Goal: Task Accomplishment & Management: Use online tool/utility

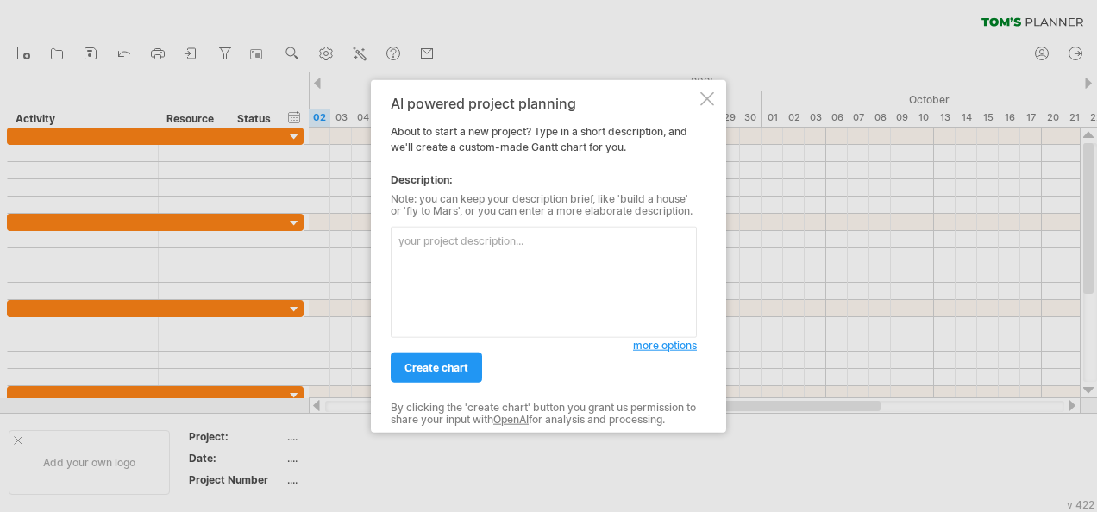
type textarea "[PERSON_NAME] Chart Maker Free by [PERSON_NAME]’s Planner"
paste textarea "Project Name: GTI Risk Reduction – 2026 Hiring Plan Dependency 1: 2026 budget a…"
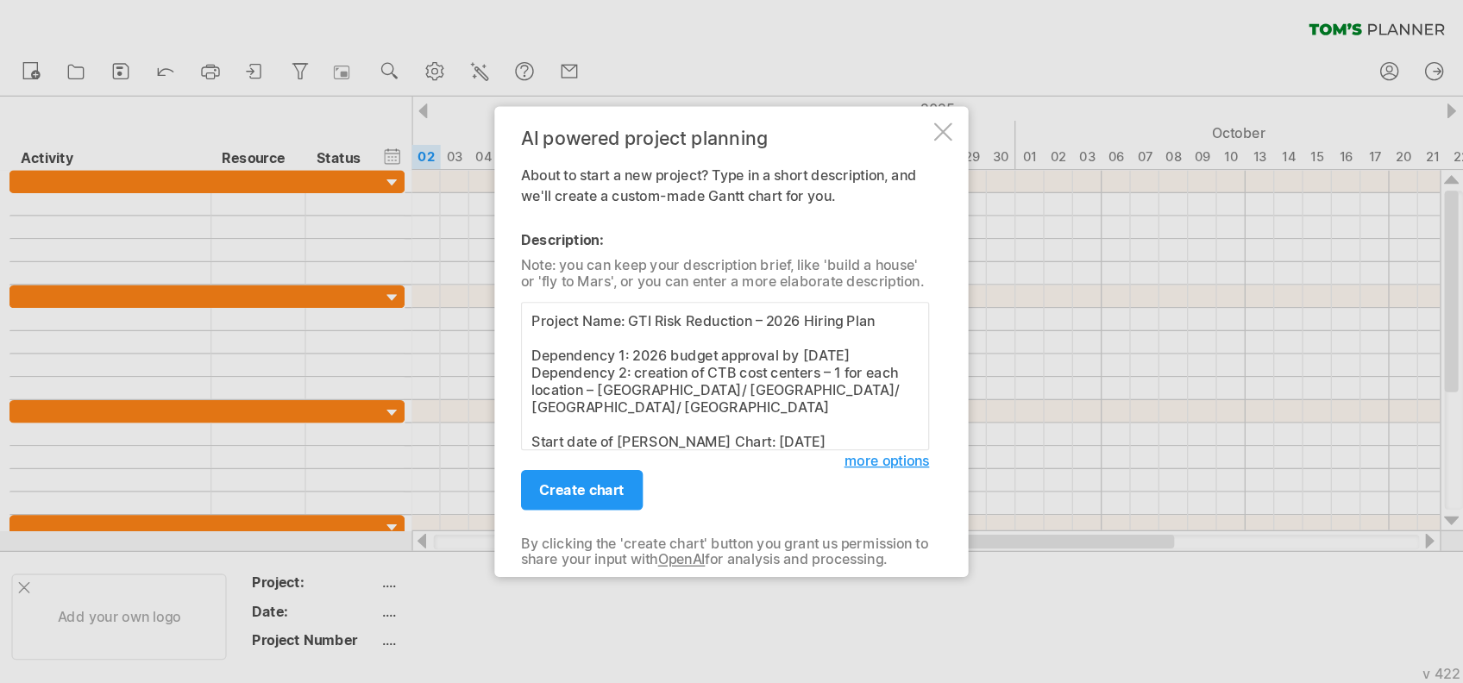
scroll to position [307, 0]
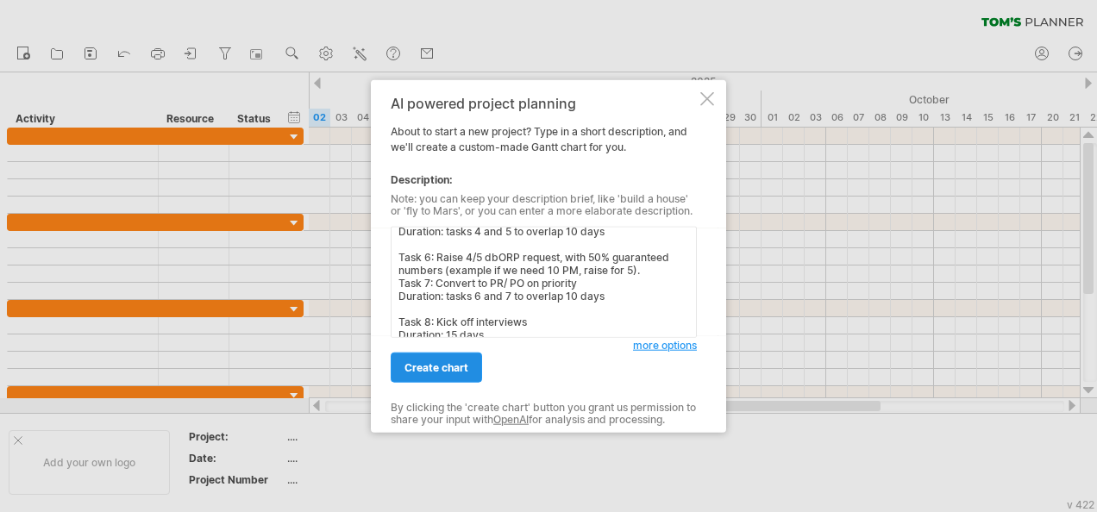
type textarea "Project Name: GTI Risk Reduction – 2026 Hiring Plan Dependency 1: 2026 budget a…"
click at [449, 363] on span "create chart" at bounding box center [437, 367] width 64 height 13
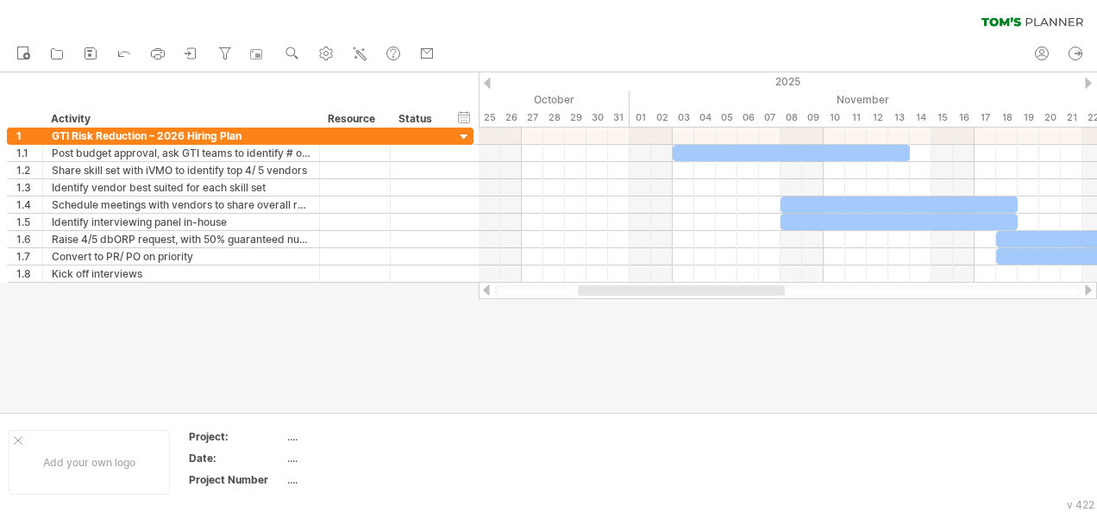
drag, startPoint x: 819, startPoint y: 292, endPoint x: 757, endPoint y: 290, distance: 62.2
click at [757, 290] on div at bounding box center [681, 291] width 207 height 10
click at [189, 57] on icon at bounding box center [191, 53] width 17 height 17
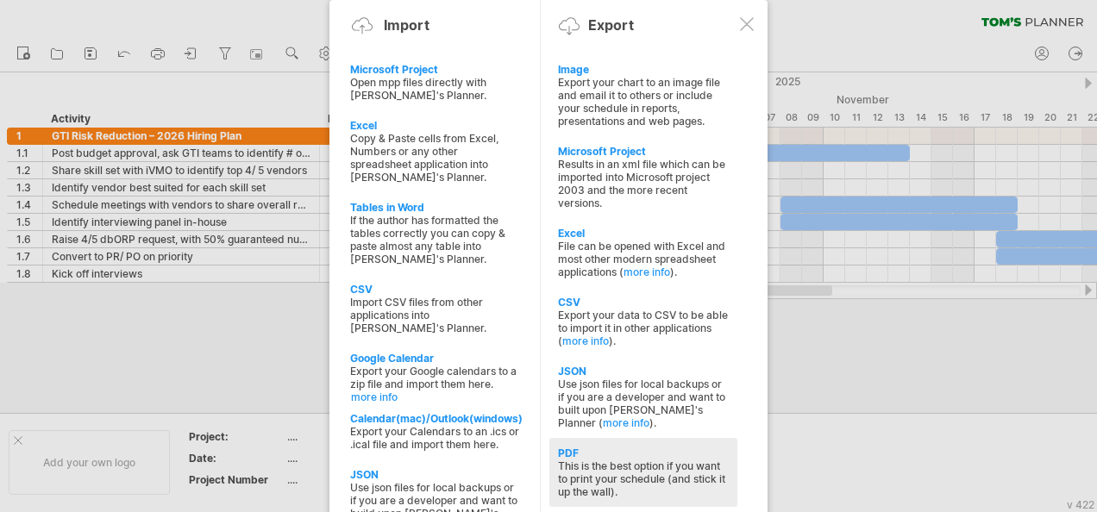
click at [712, 462] on div "This is the best option if you want to print your schedule (and stick it up the…" at bounding box center [643, 479] width 171 height 39
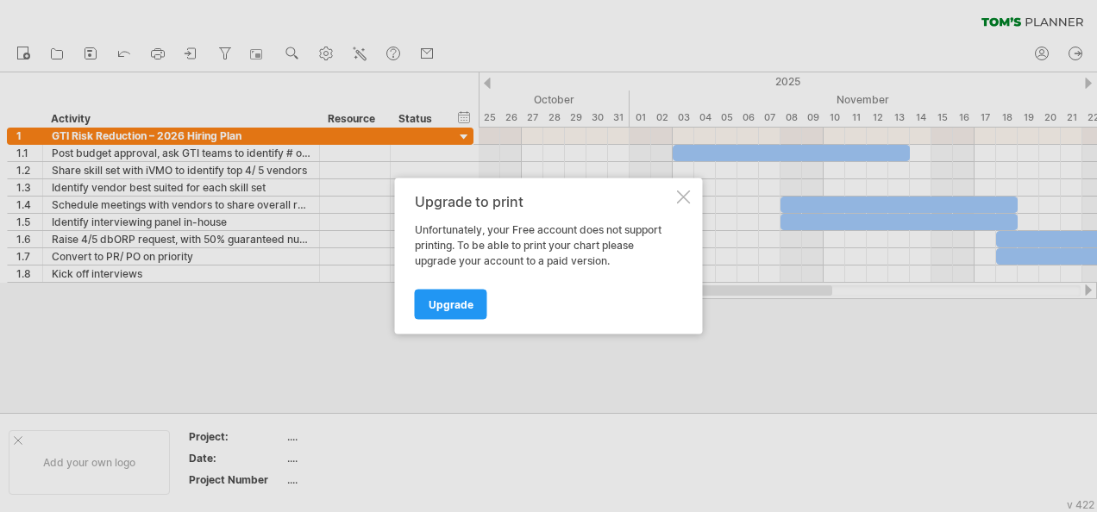
click at [678, 193] on div at bounding box center [684, 198] width 14 height 14
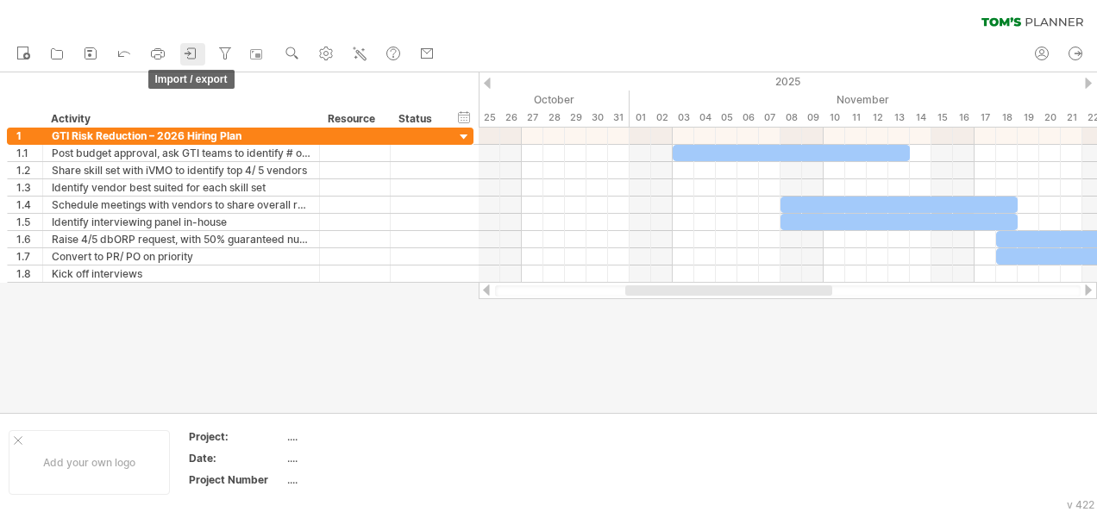
click at [186, 55] on icon at bounding box center [191, 53] width 17 height 17
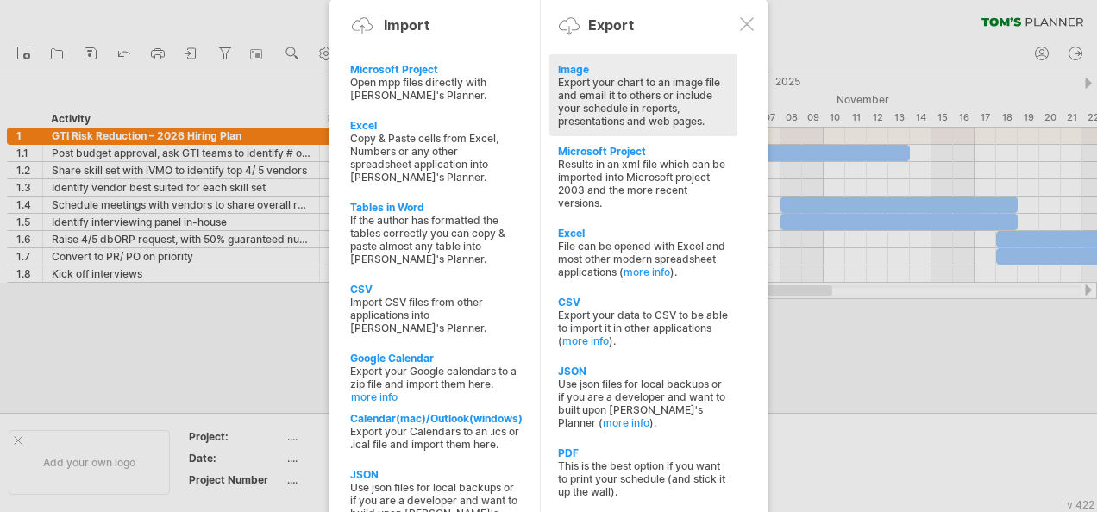
click at [674, 96] on div "Export your chart to an image file and email it to others or include your sched…" at bounding box center [643, 102] width 171 height 52
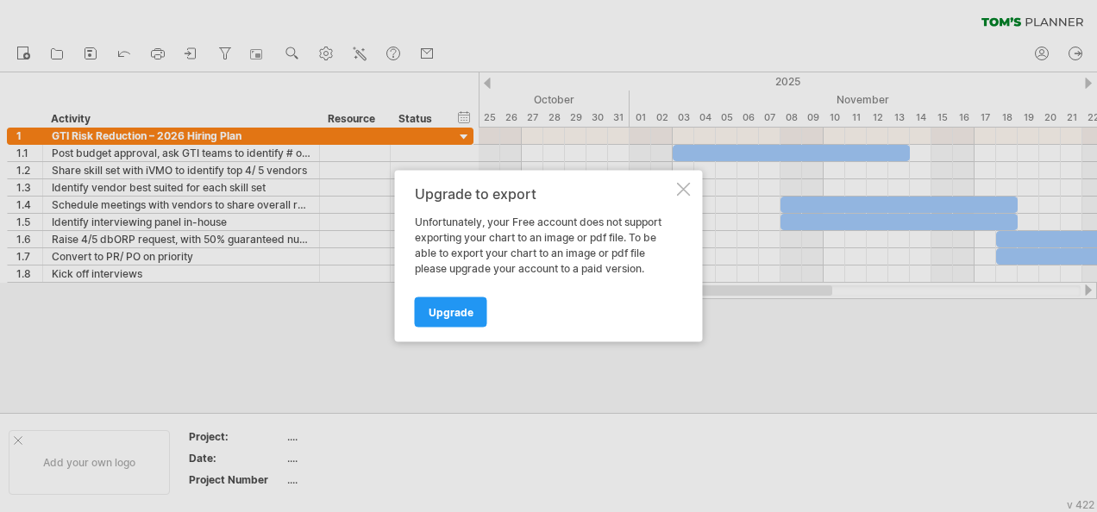
click at [682, 195] on div at bounding box center [684, 190] width 14 height 14
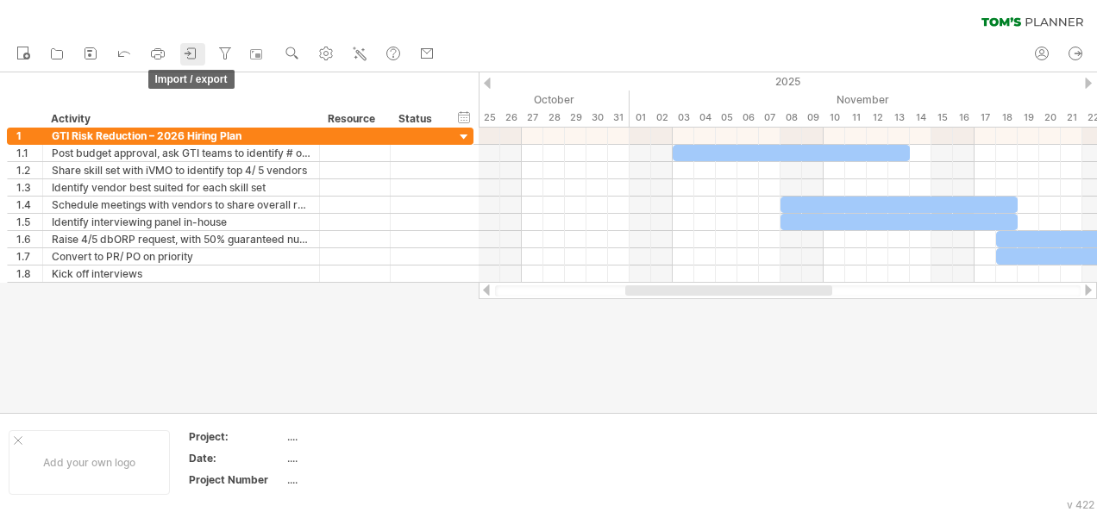
click at [192, 50] on icon at bounding box center [191, 53] width 17 height 17
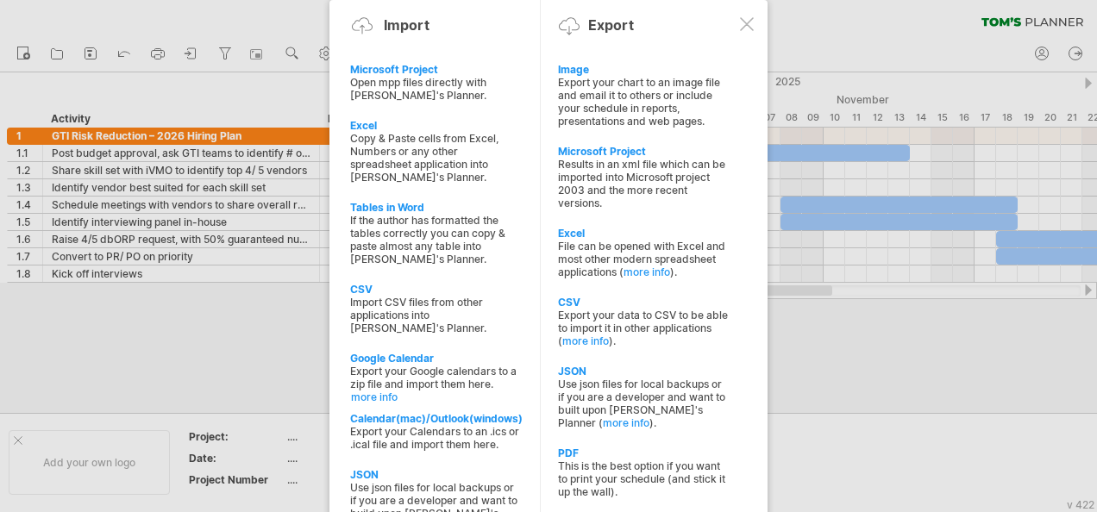
click at [107, 100] on div at bounding box center [548, 256] width 1097 height 512
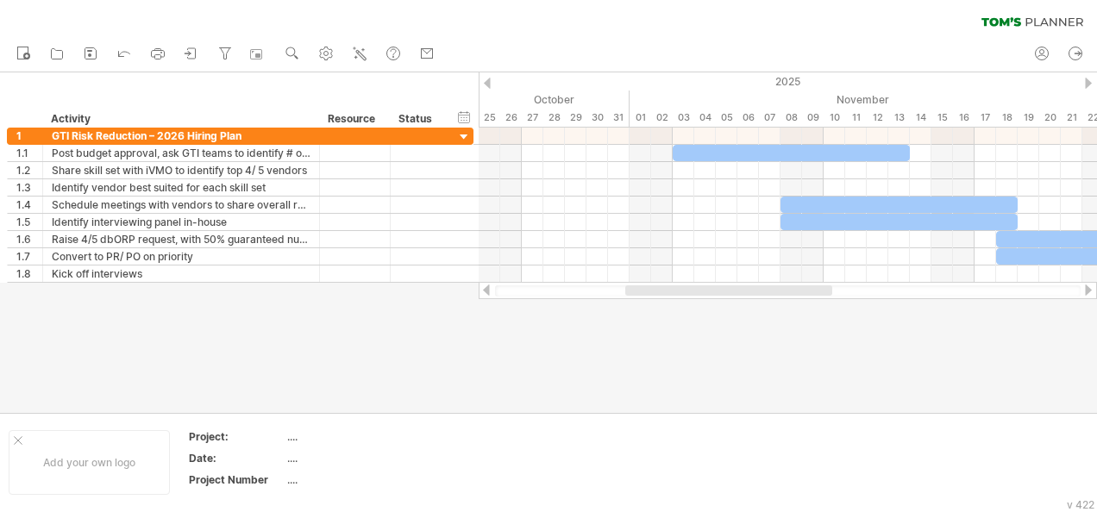
drag, startPoint x: 659, startPoint y: 297, endPoint x: 750, endPoint y: 294, distance: 91.5
click at [750, 294] on div at bounding box center [788, 291] width 586 height 11
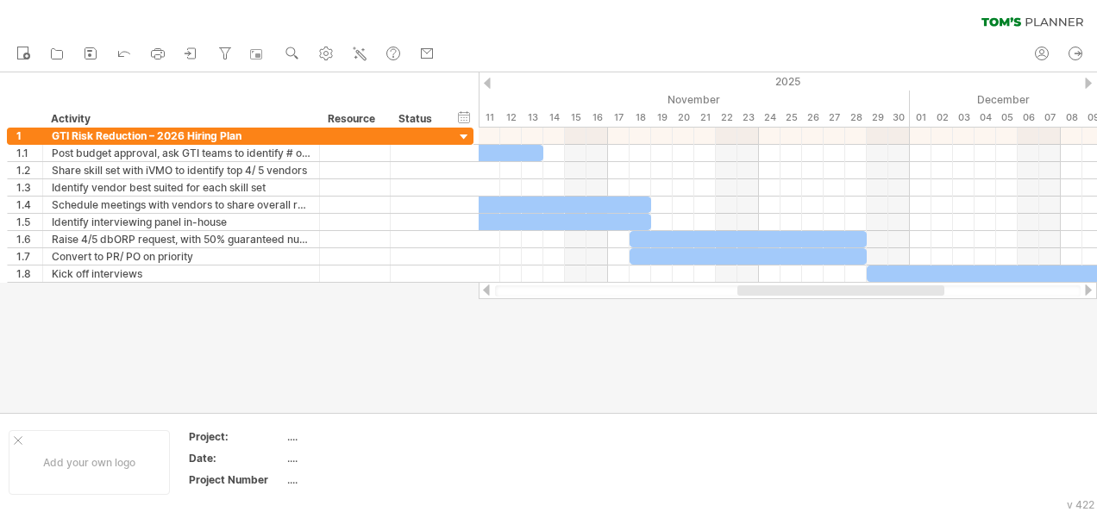
drag, startPoint x: 757, startPoint y: 290, endPoint x: 870, endPoint y: 315, distance: 114.9
click at [870, 315] on div "Trying to reach [DOMAIN_NAME] Connected again... 0% clear filter new 1" at bounding box center [548, 256] width 1097 height 512
click at [320, 50] on use at bounding box center [325, 53] width 17 height 17
select select "*"
select select "**"
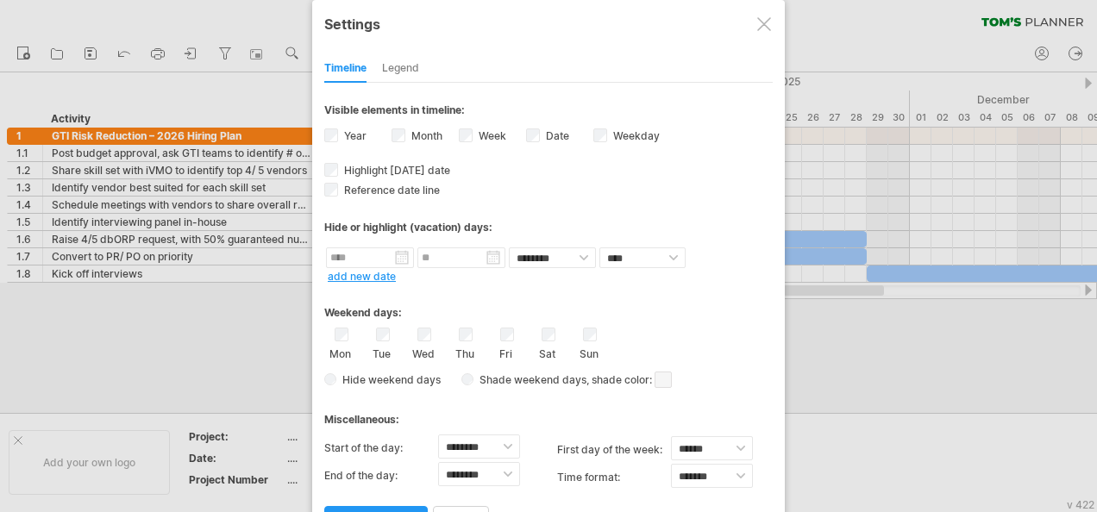
drag, startPoint x: 210, startPoint y: 360, endPoint x: 225, endPoint y: 331, distance: 32.4
click at [210, 359] on div at bounding box center [548, 256] width 1097 height 512
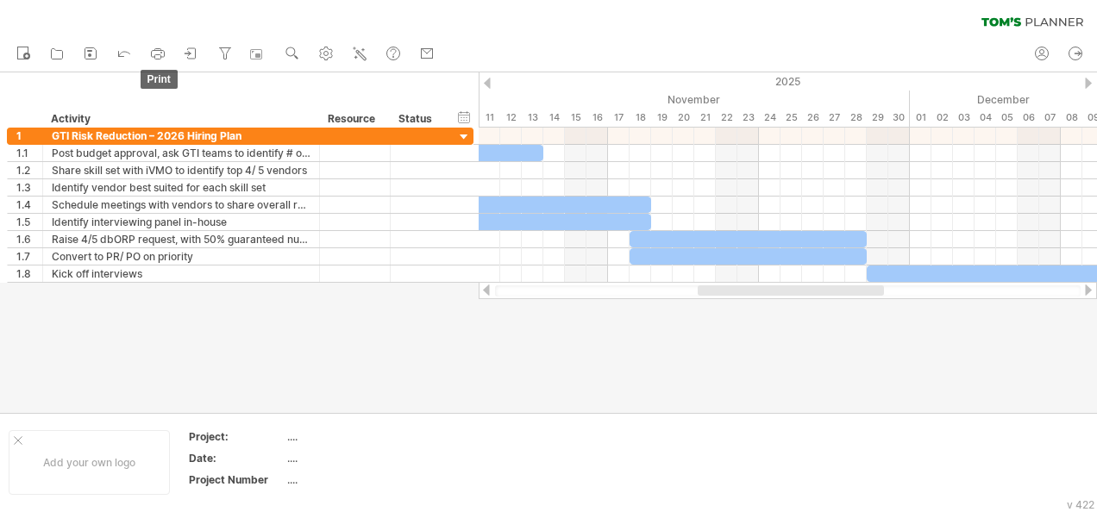
drag, startPoint x: 150, startPoint y: 52, endPoint x: 450, endPoint y: 44, distance: 300.3
click at [149, 52] on icon at bounding box center [157, 53] width 17 height 17
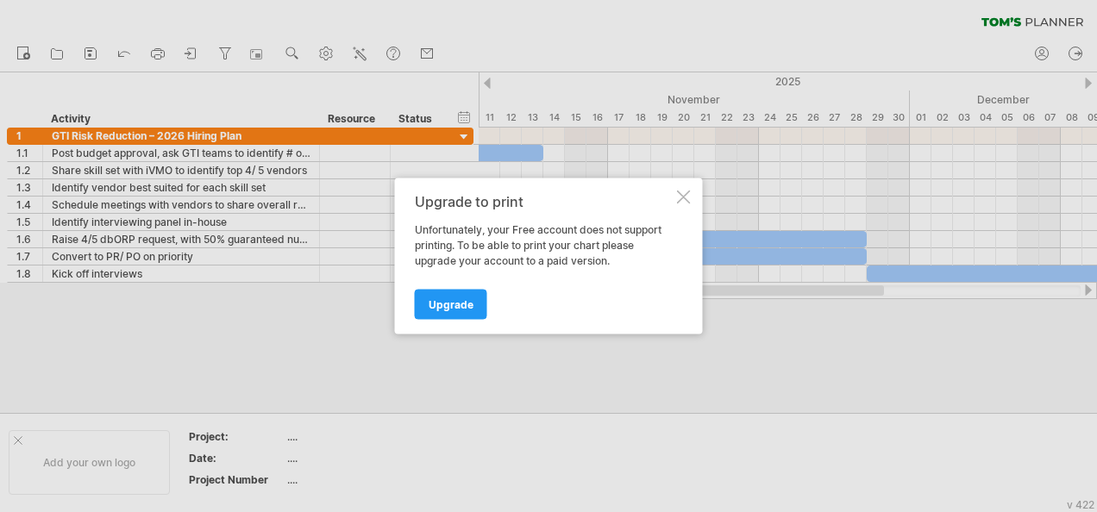
click at [687, 192] on div at bounding box center [684, 198] width 14 height 14
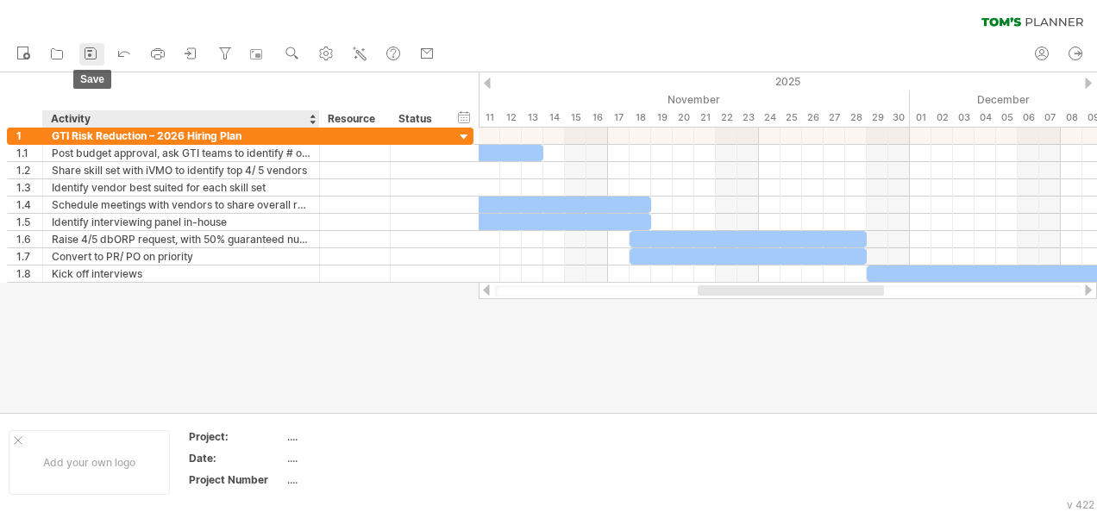
click at [96, 62] on div at bounding box center [90, 54] width 17 height 17
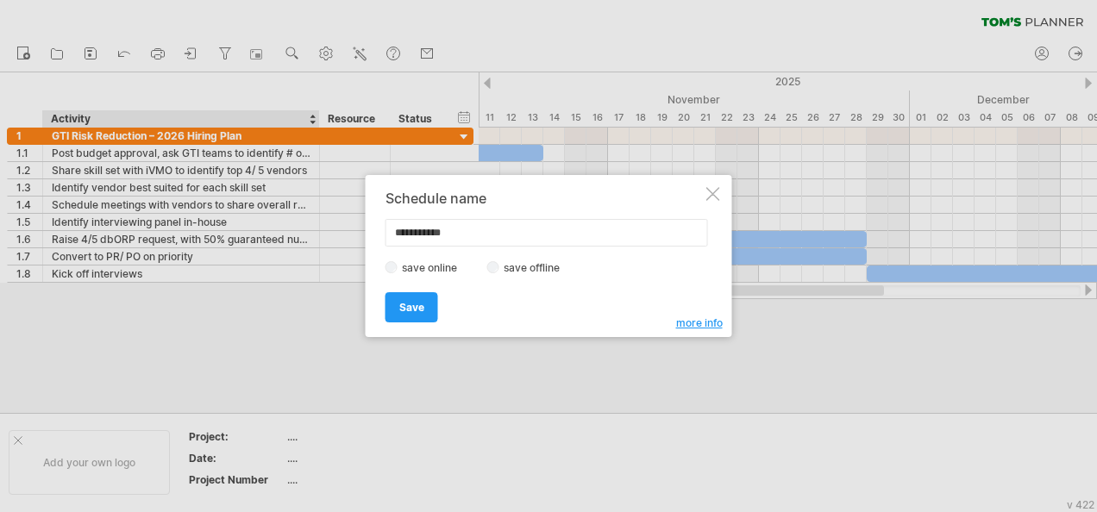
click at [499, 265] on label "save offline" at bounding box center [536, 267] width 75 height 13
click at [416, 302] on span "Save" at bounding box center [411, 307] width 25 height 13
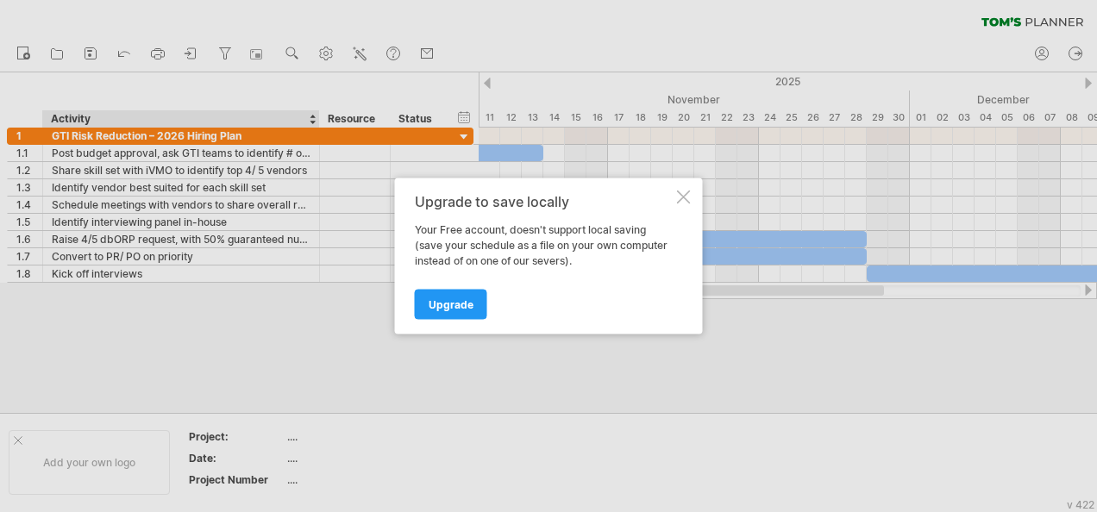
click at [688, 194] on div at bounding box center [684, 198] width 14 height 14
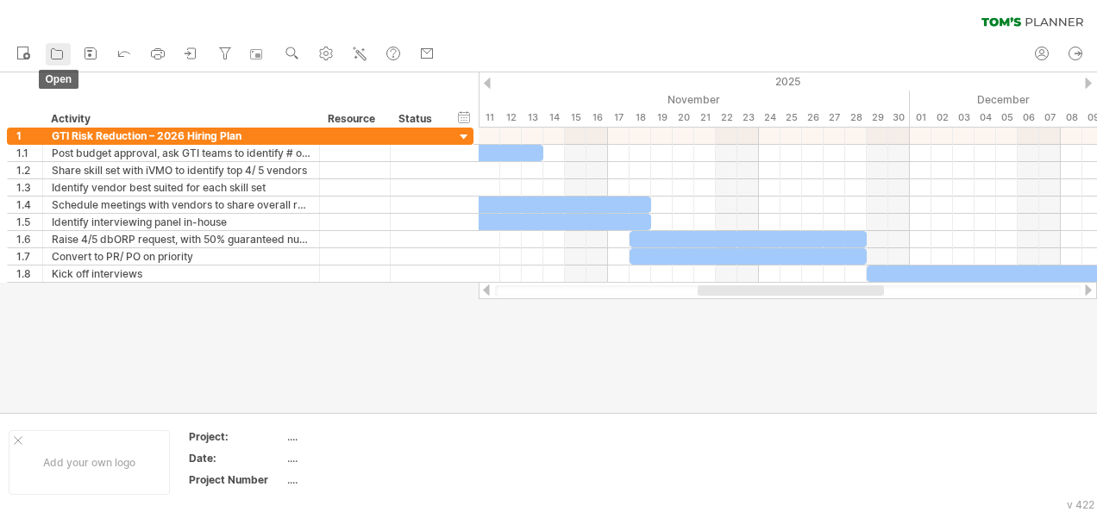
click at [58, 46] on icon at bounding box center [56, 53] width 17 height 17
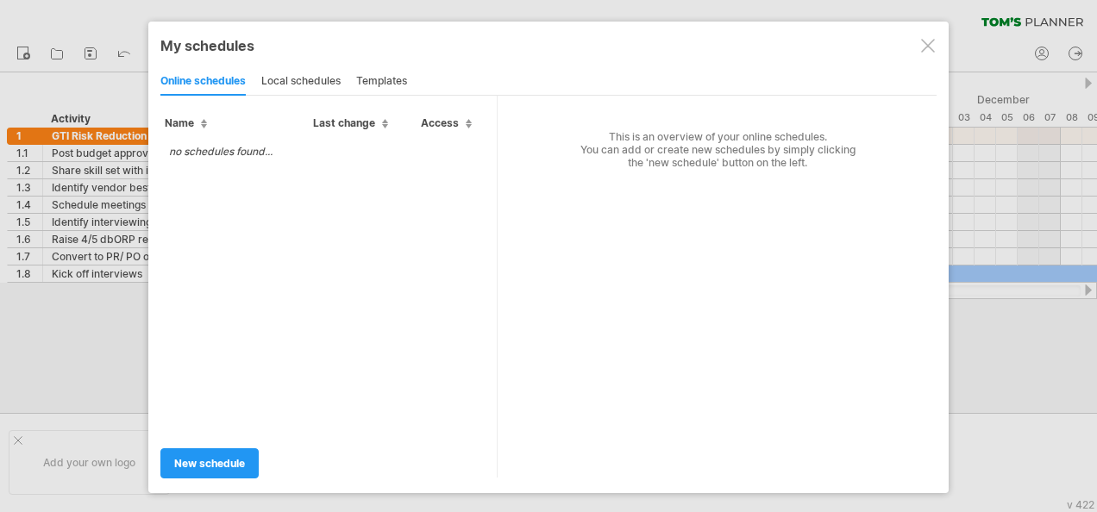
drag, startPoint x: 926, startPoint y: 41, endPoint x: 579, endPoint y: 30, distance: 347.8
click at [926, 41] on div at bounding box center [928, 46] width 14 height 14
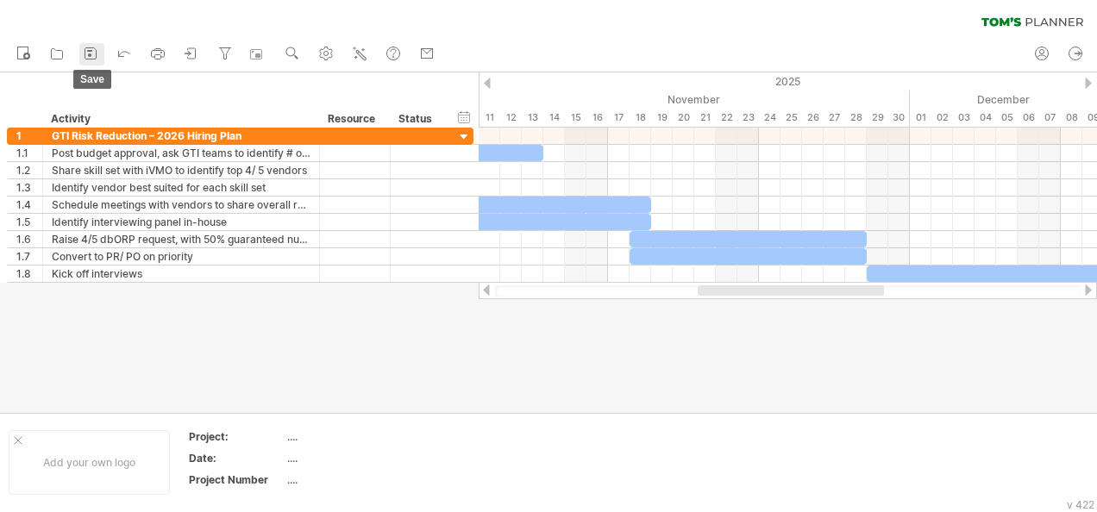
click at [91, 52] on rect at bounding box center [89, 51] width 5 height 2
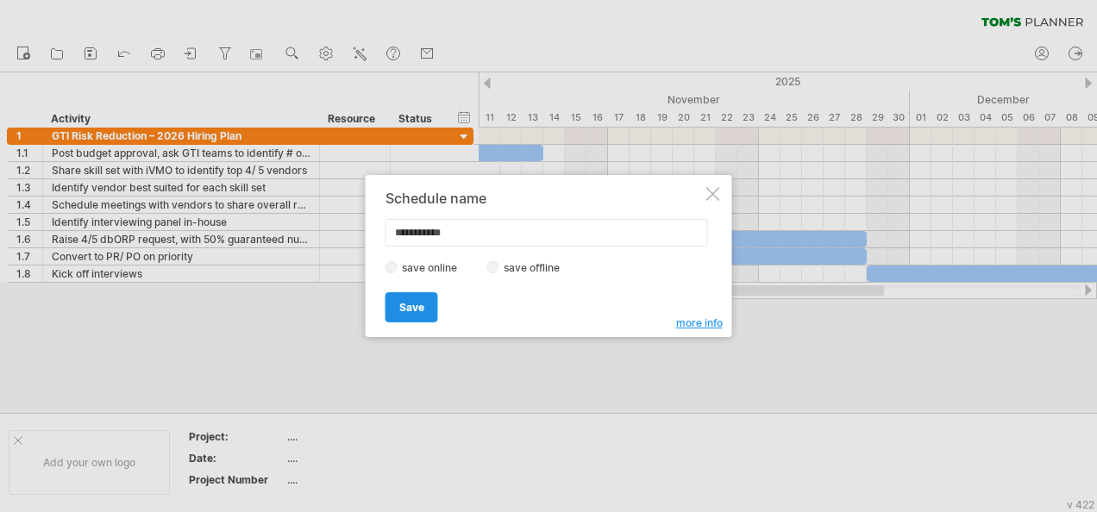
click at [418, 307] on span "Save" at bounding box center [411, 307] width 25 height 13
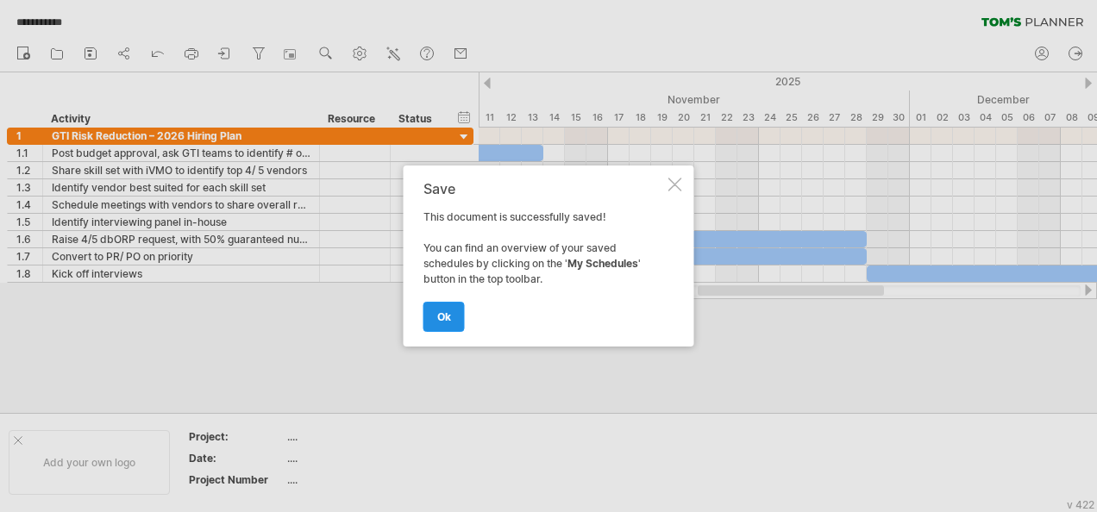
click at [443, 317] on span "ok" at bounding box center [444, 317] width 14 height 13
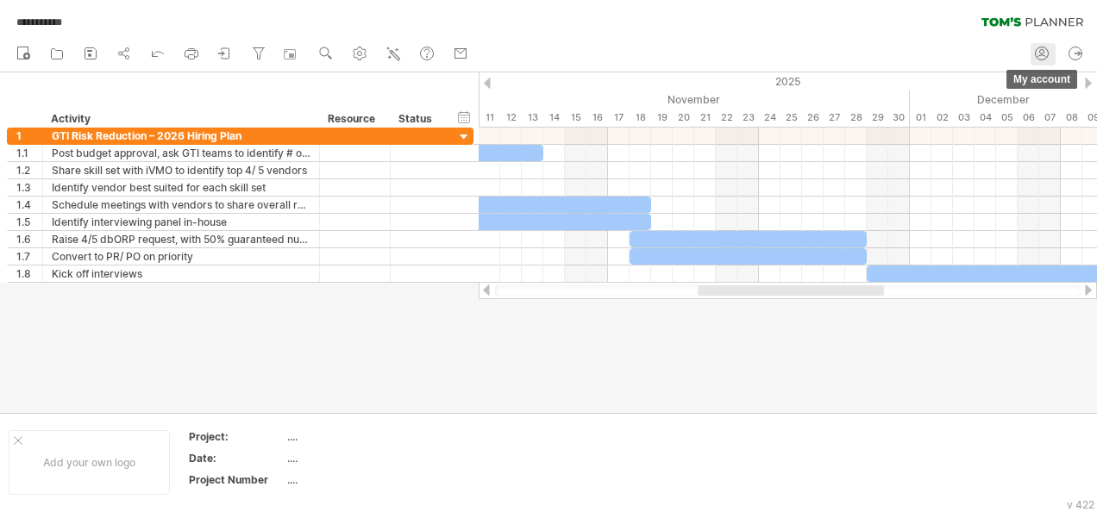
click at [1047, 50] on circle at bounding box center [1042, 53] width 13 height 13
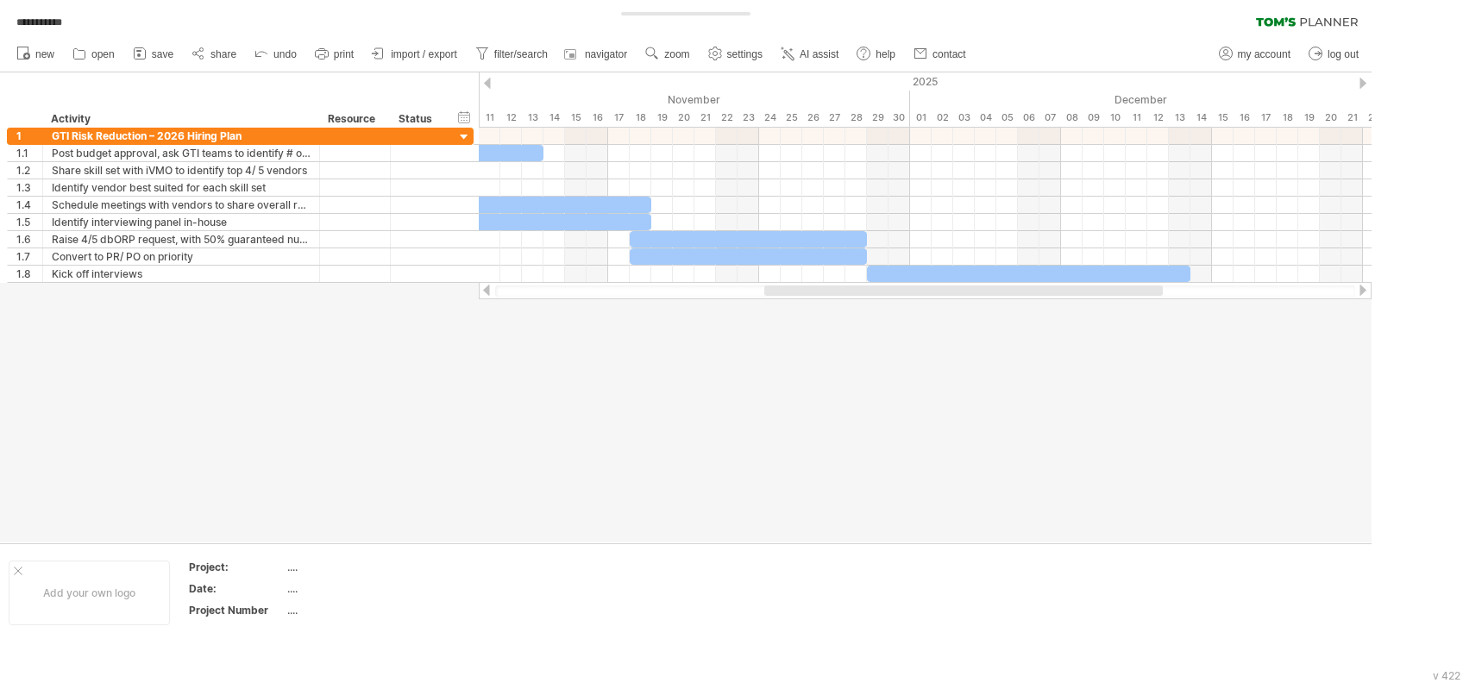
type input "**********"
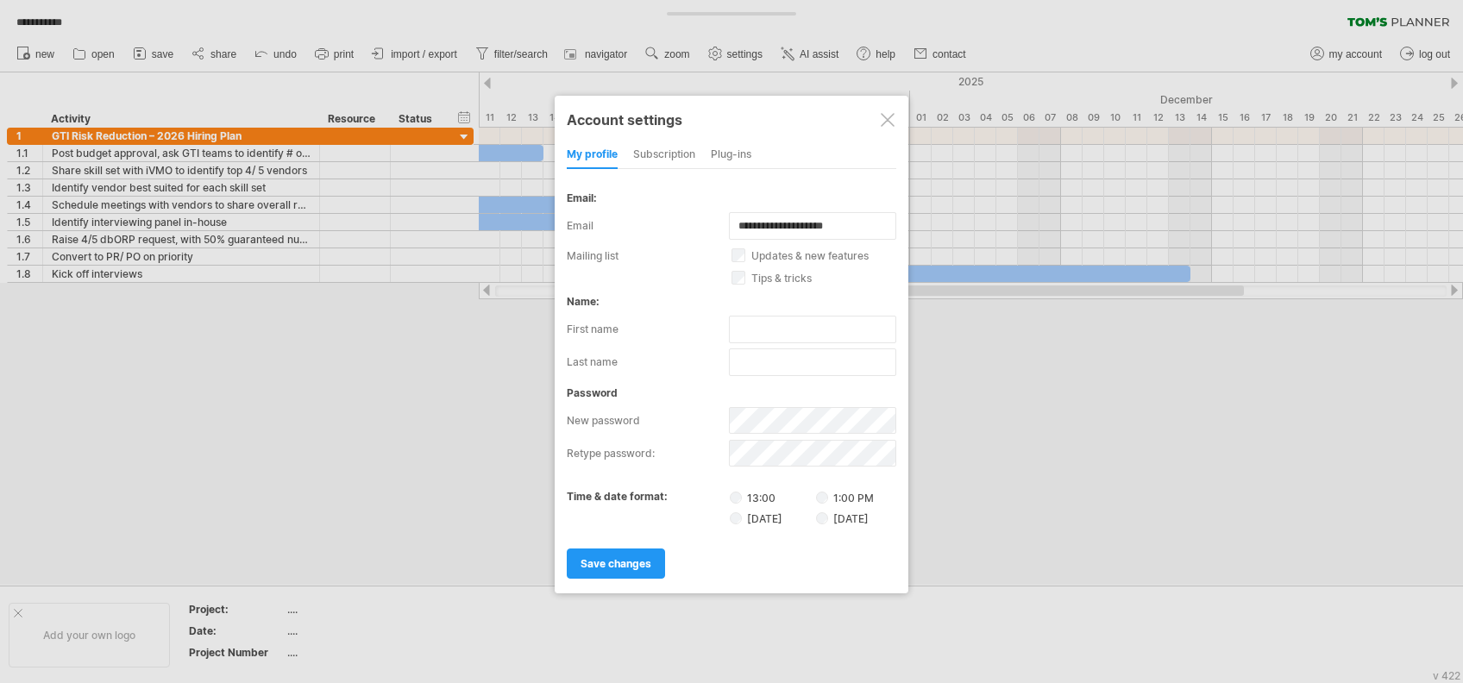
drag, startPoint x: 1052, startPoint y: 4, endPoint x: 882, endPoint y: 114, distance: 202.2
click at [882, 114] on div at bounding box center [888, 120] width 14 height 14
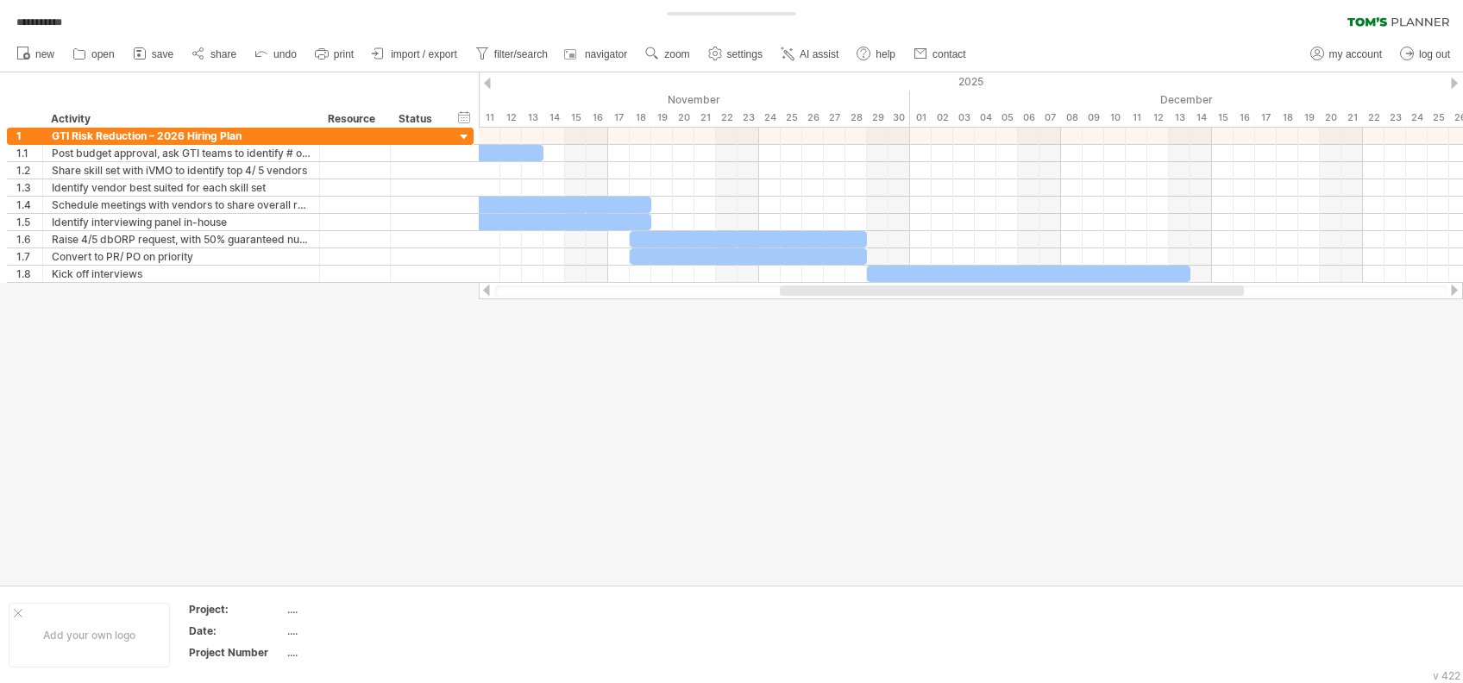
drag, startPoint x: 484, startPoint y: 347, endPoint x: 591, endPoint y: 397, distance: 118.1
click at [486, 347] on div at bounding box center [731, 328] width 1463 height 512
click at [399, 512] on div at bounding box center [731, 328] width 1463 height 512
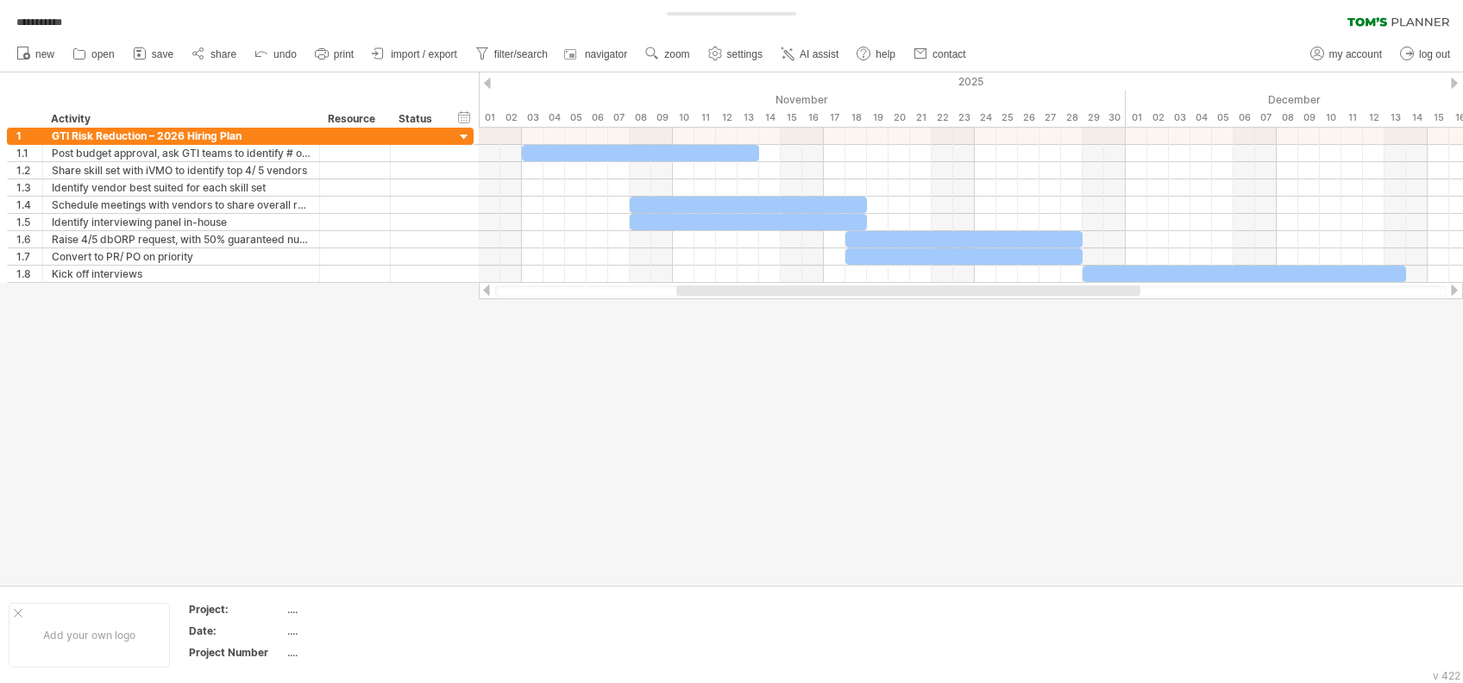
drag, startPoint x: 814, startPoint y: 292, endPoint x: 711, endPoint y: 287, distance: 103.6
click at [711, 287] on div at bounding box center [908, 291] width 464 height 10
